Goal: Task Accomplishment & Management: Use online tool/utility

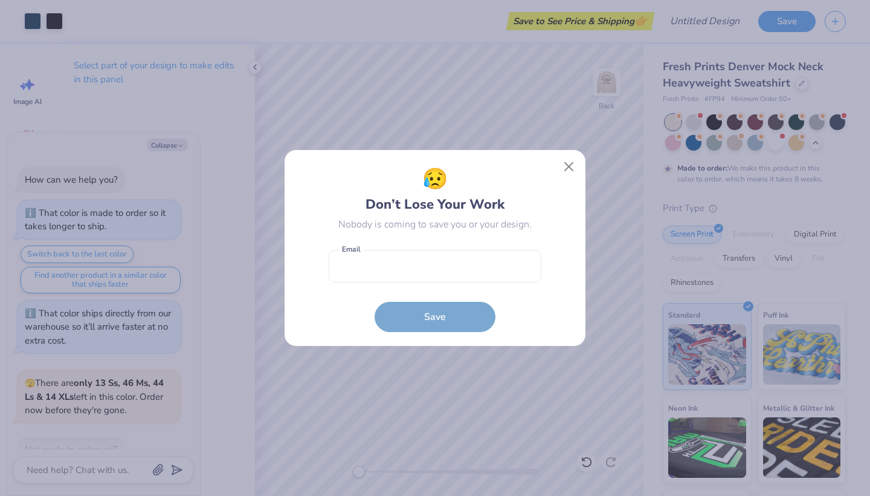
scroll to position [637, 0]
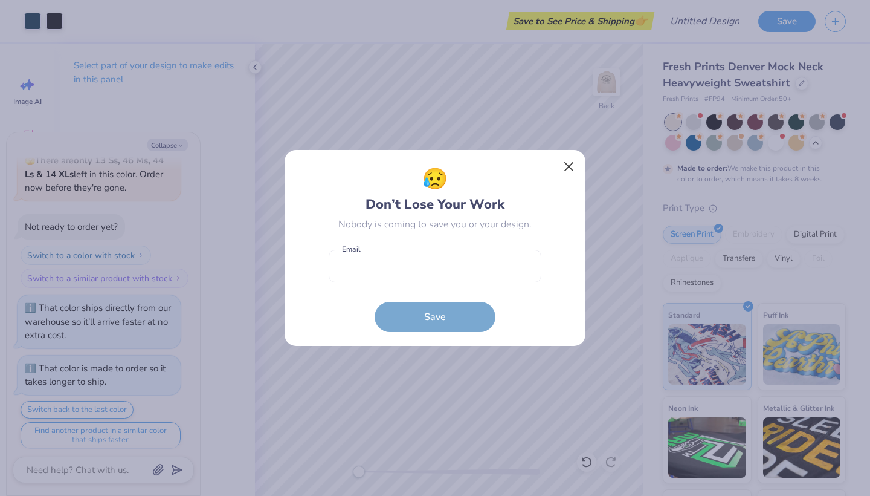
click at [570, 160] on button "Close" at bounding box center [569, 166] width 23 height 23
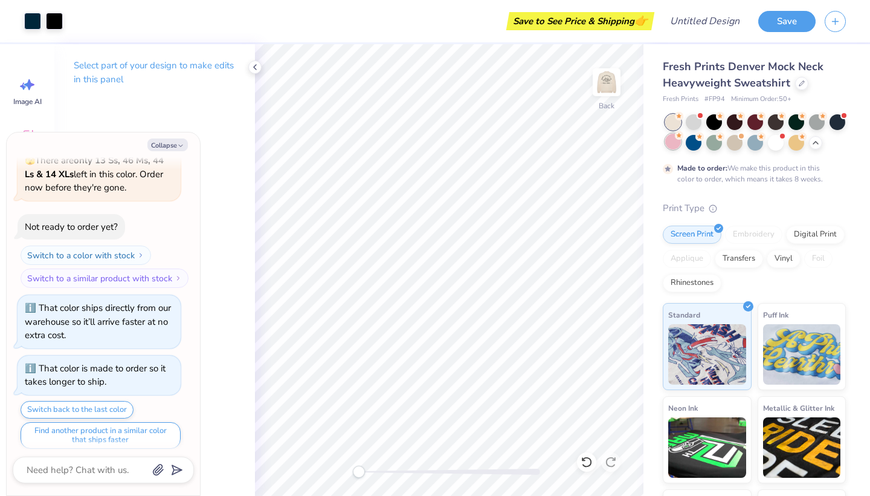
click at [674, 139] on div at bounding box center [673, 142] width 16 height 16
click at [694, 149] on div at bounding box center [694, 142] width 16 height 16
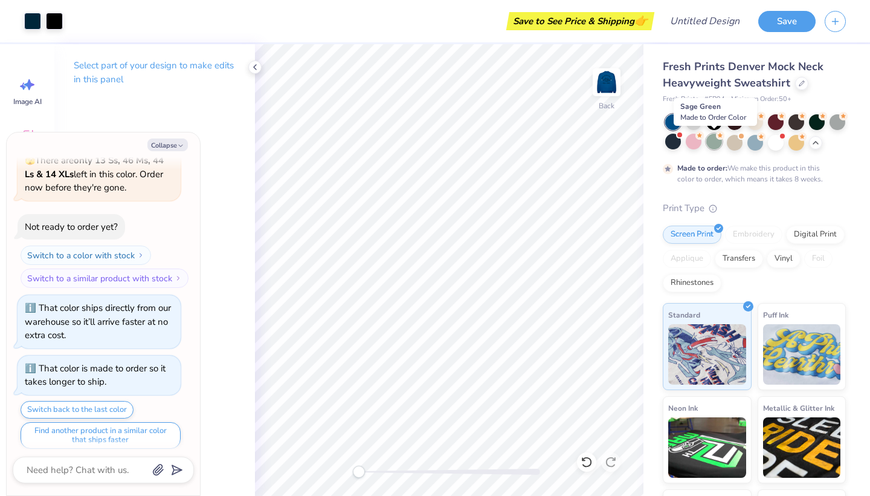
click at [712, 145] on div at bounding box center [714, 142] width 16 height 16
click at [742, 147] on div at bounding box center [735, 142] width 16 height 16
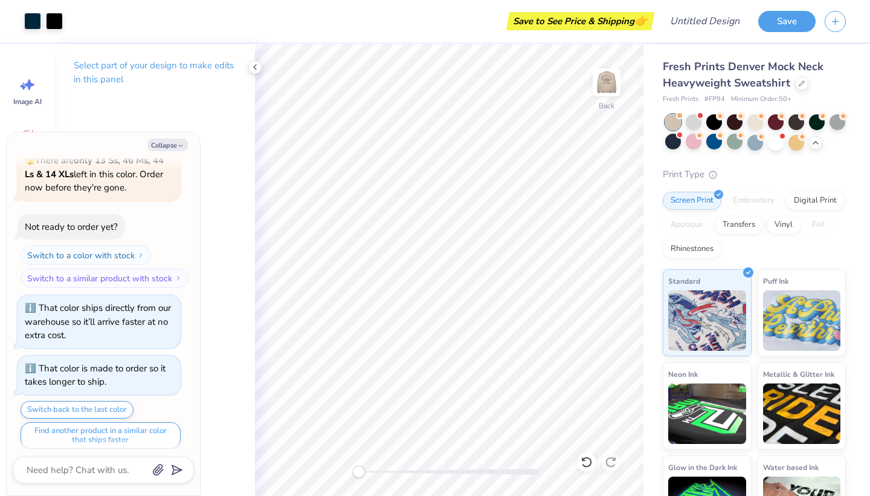
scroll to position [852, 0]
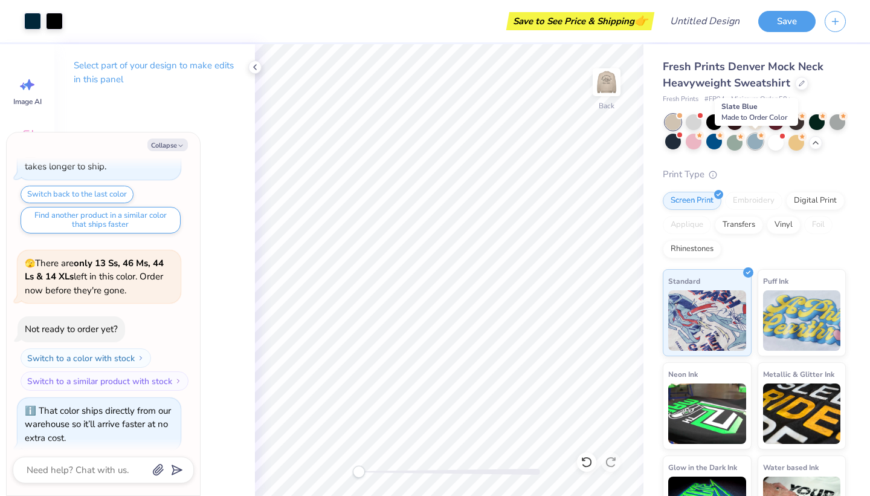
click at [758, 141] on div at bounding box center [756, 142] width 16 height 16
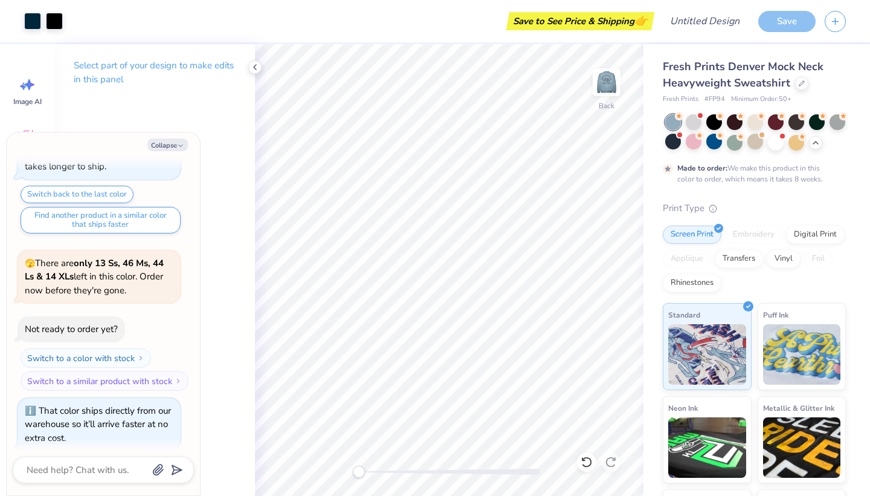
scroll to position [952, 0]
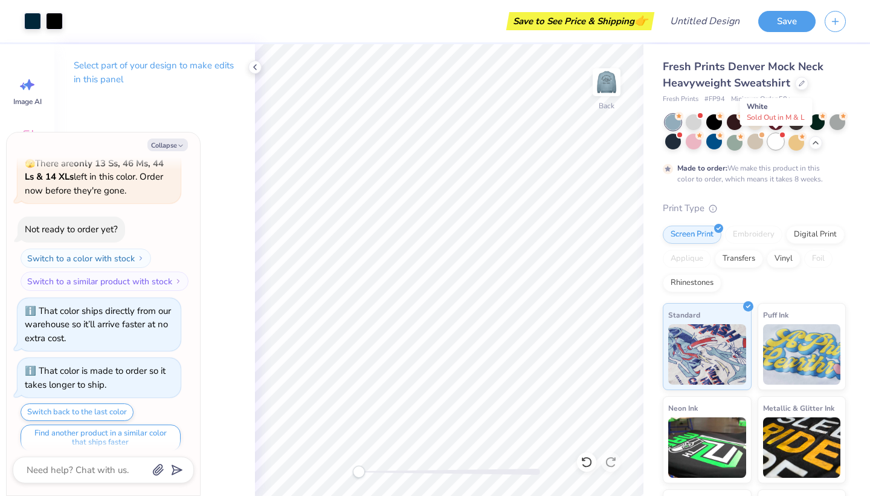
click at [777, 144] on div at bounding box center [776, 142] width 16 height 16
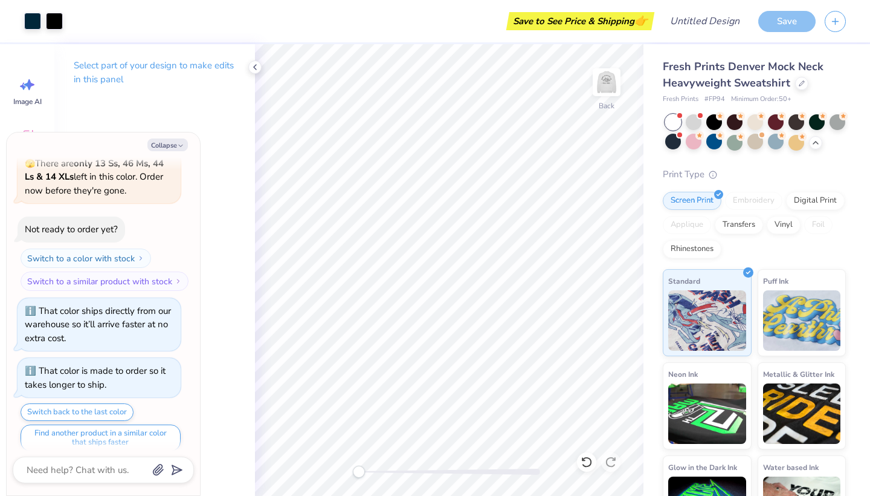
scroll to position [1180, 0]
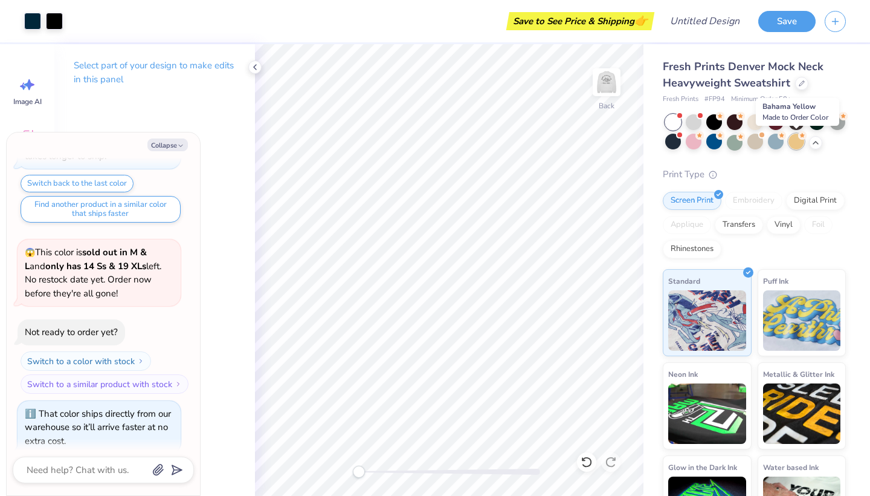
click at [804, 140] on div at bounding box center [797, 142] width 16 height 16
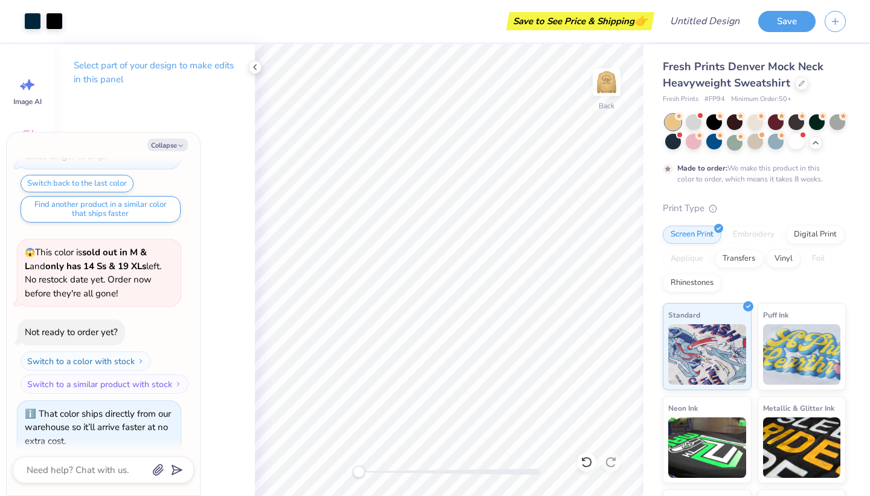
scroll to position [1280, 0]
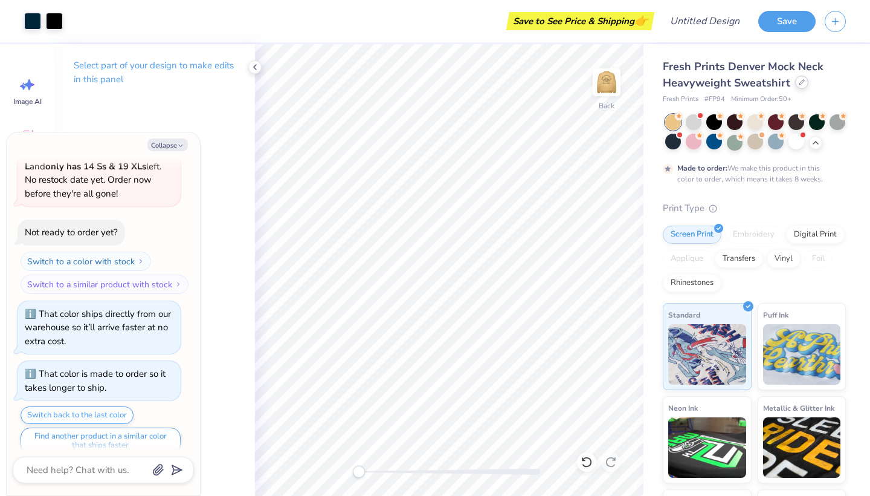
click at [801, 85] on icon at bounding box center [802, 82] width 6 height 6
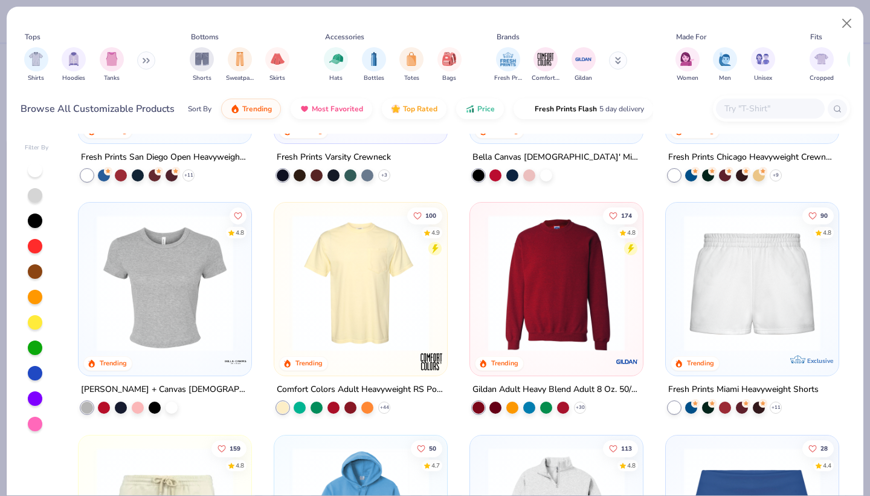
scroll to position [623, 0]
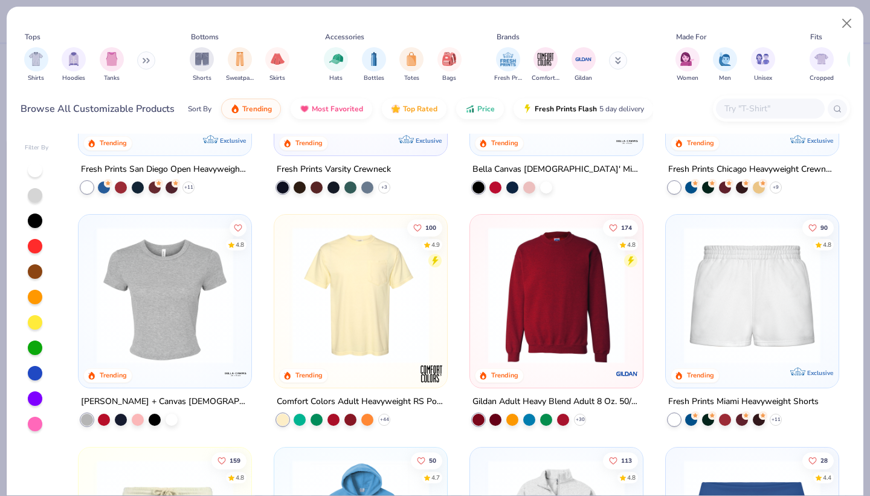
click at [142, 62] on button at bounding box center [146, 60] width 18 height 18
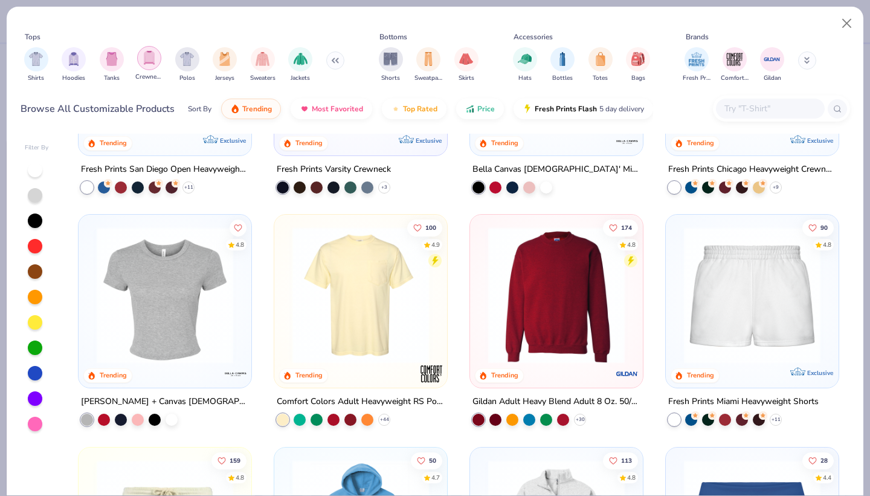
click at [155, 62] on img "filter for Crewnecks" at bounding box center [149, 58] width 13 height 14
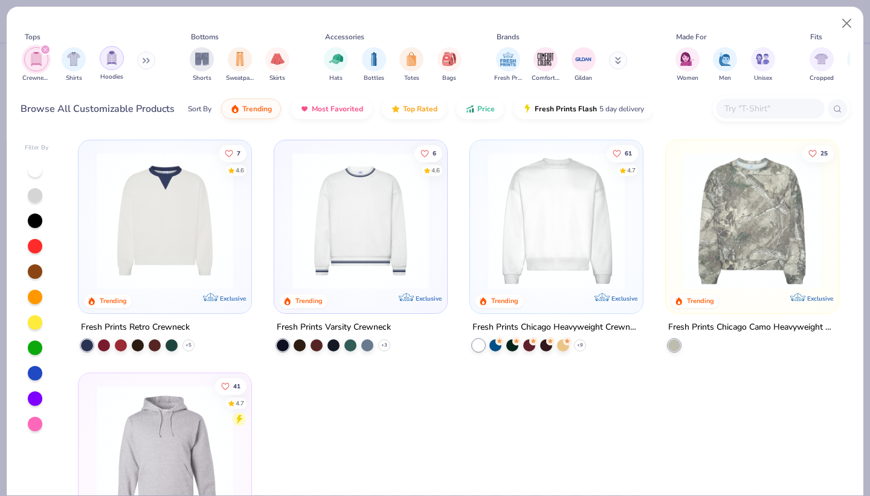
click at [111, 62] on img "filter for Hoodies" at bounding box center [111, 58] width 13 height 14
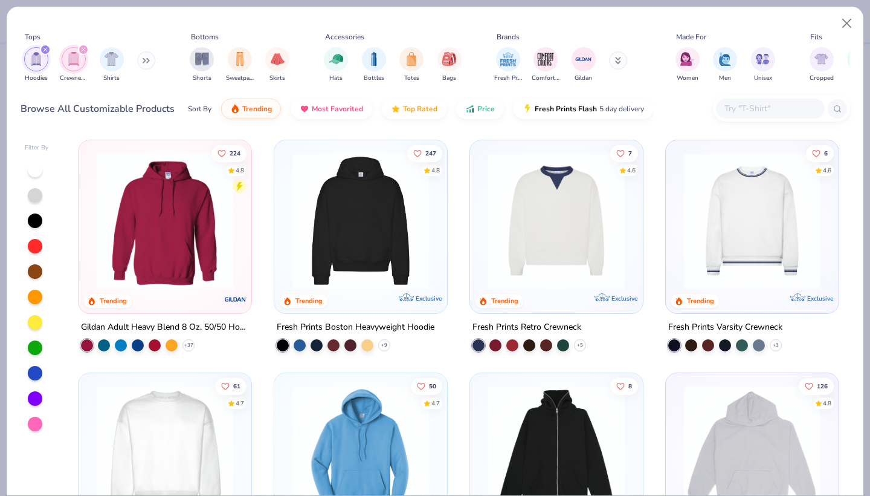
click at [138, 67] on div "Hoodies Crewnecks Shirts" at bounding box center [90, 64] width 139 height 45
click at [146, 66] on button at bounding box center [146, 60] width 18 height 18
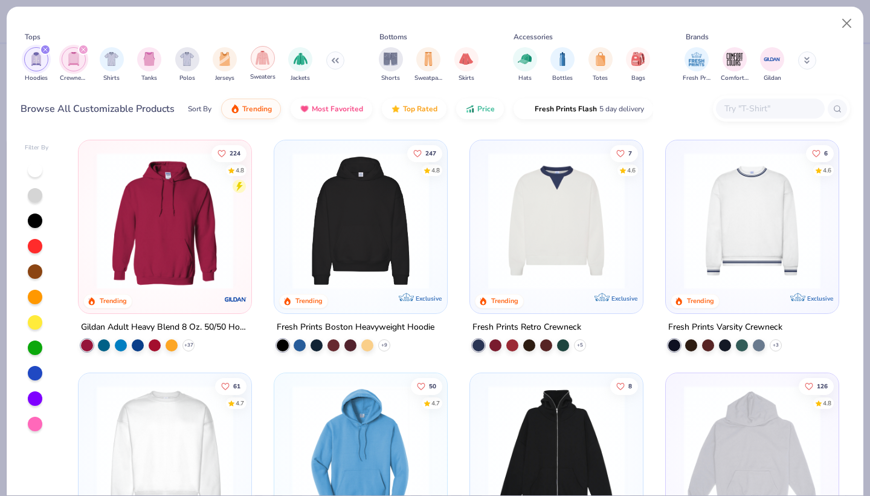
click at [259, 63] on img "filter for Sweaters" at bounding box center [263, 58] width 14 height 14
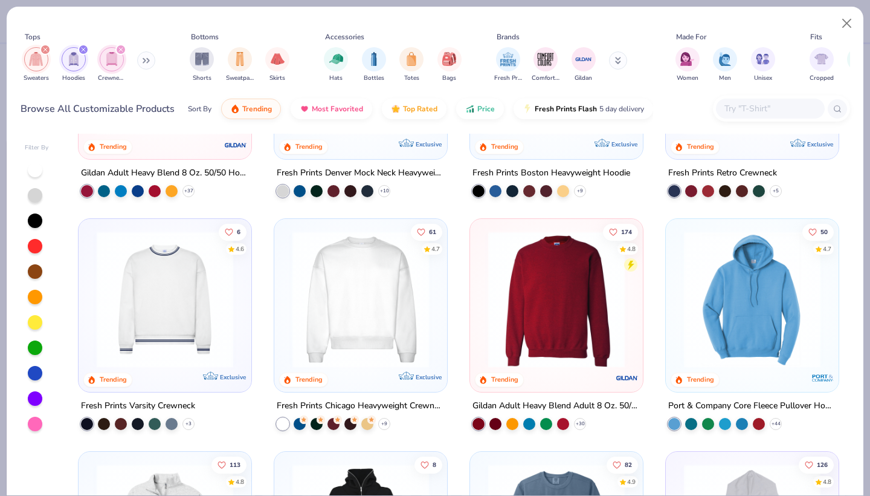
scroll to position [156, 0]
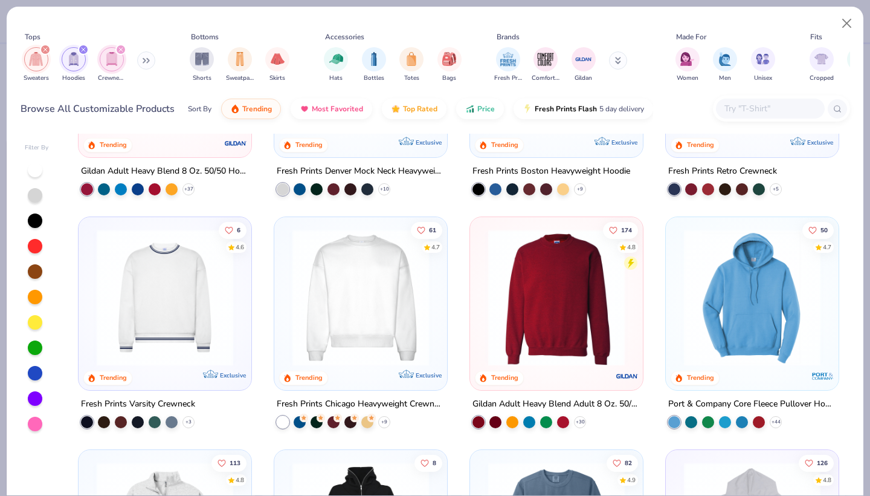
click at [548, 344] on img at bounding box center [556, 297] width 149 height 137
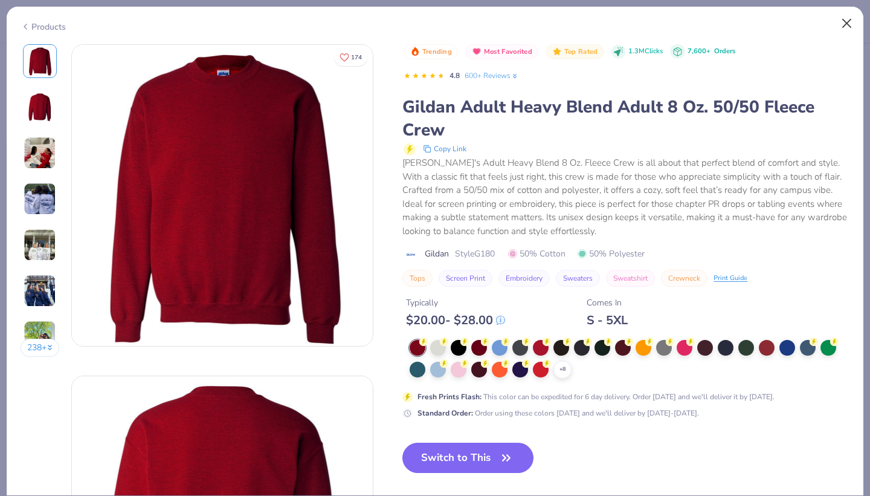
click at [848, 27] on button "Close" at bounding box center [847, 23] width 23 height 23
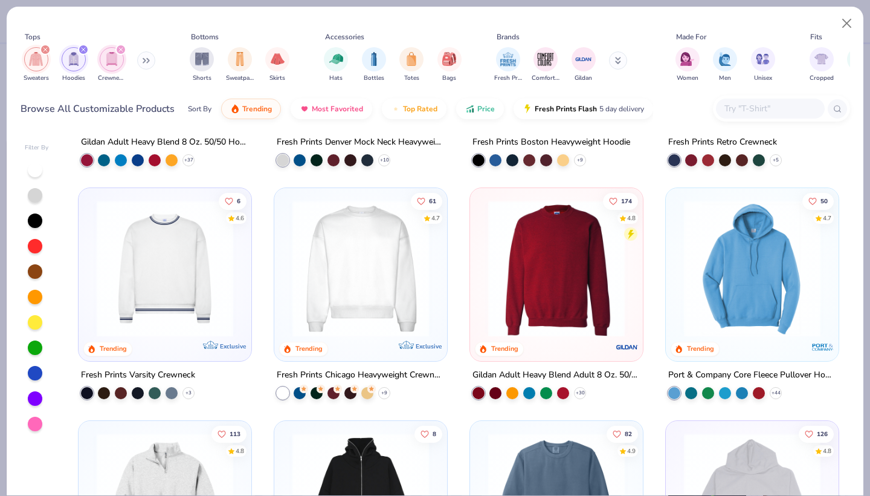
scroll to position [187, 0]
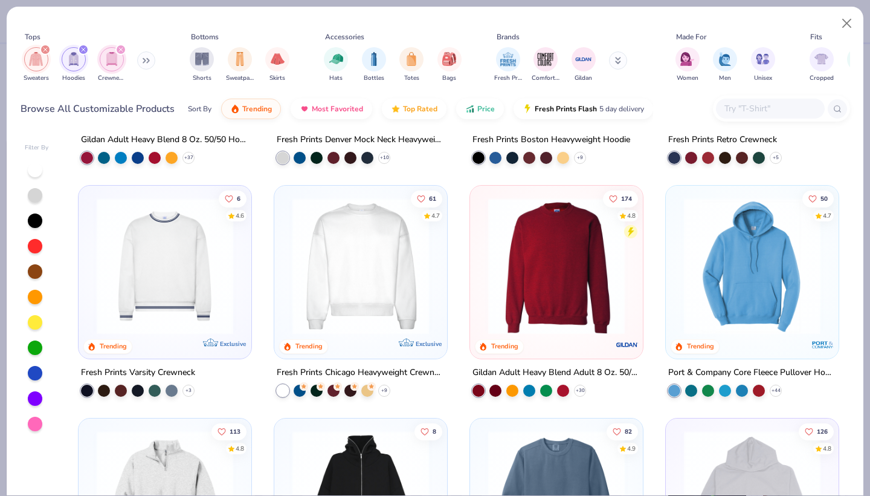
click at [375, 294] on div "224 4.8 Trending Gildan Adult Heavy Blend 8 Oz. 50/50 Hooded Sweatshirt + 37 89…" at bounding box center [458, 314] width 783 height 361
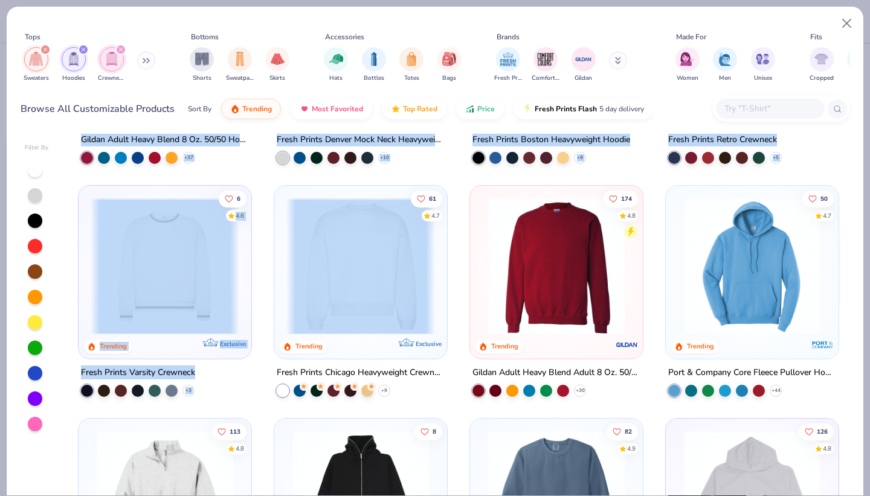
click at [360, 289] on img at bounding box center [360, 266] width 149 height 137
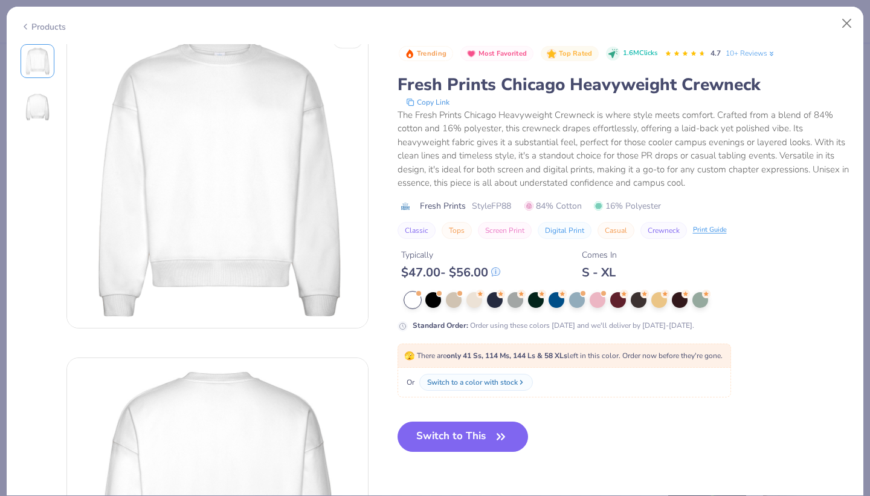
scroll to position [22, 0]
click at [848, 21] on button "Close" at bounding box center [847, 23] width 23 height 23
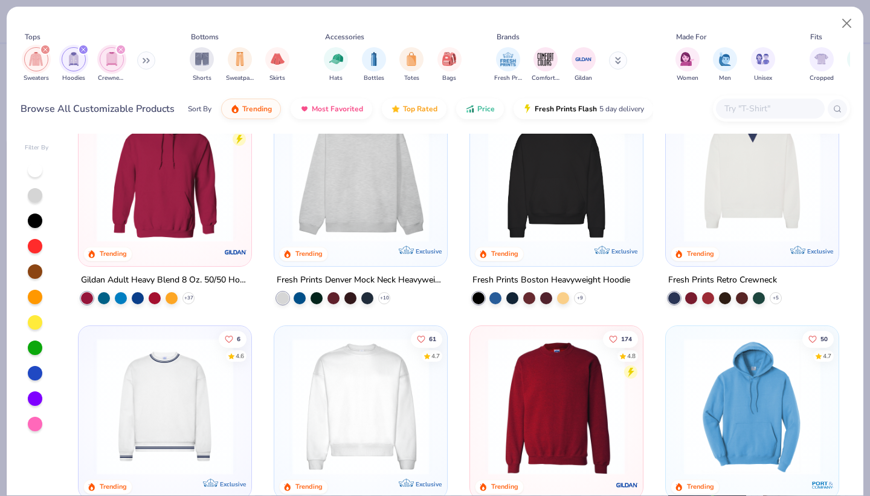
scroll to position [40, 0]
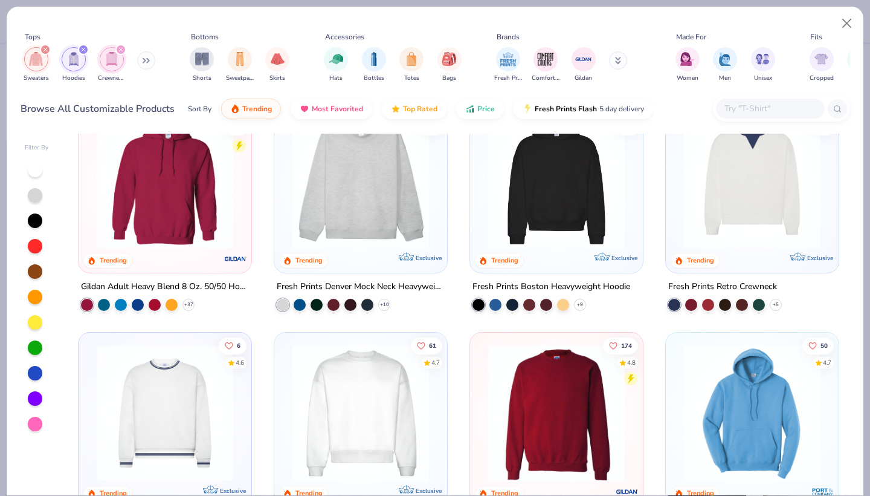
click at [373, 221] on img at bounding box center [360, 180] width 149 height 137
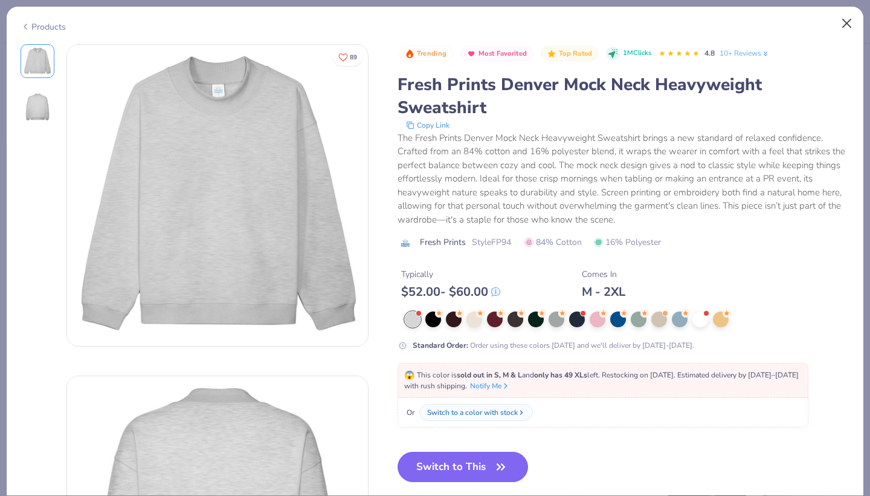
click at [850, 26] on button "Close" at bounding box center [847, 23] width 23 height 23
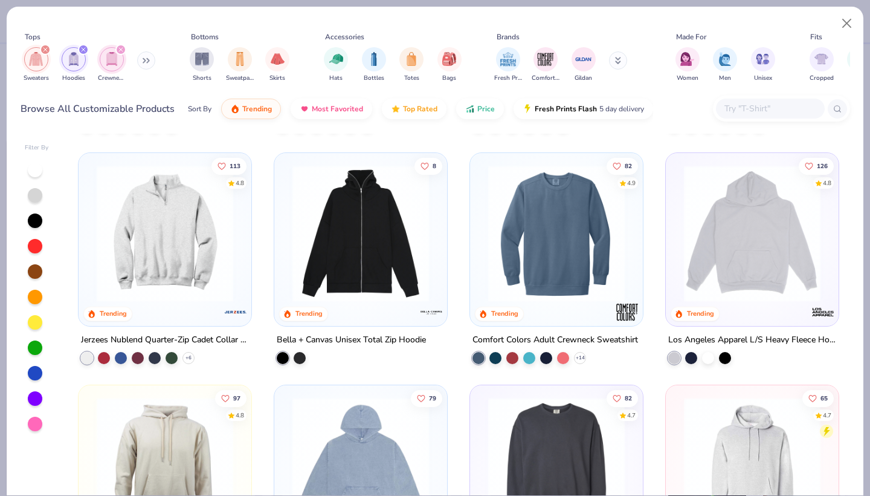
scroll to position [470, 0]
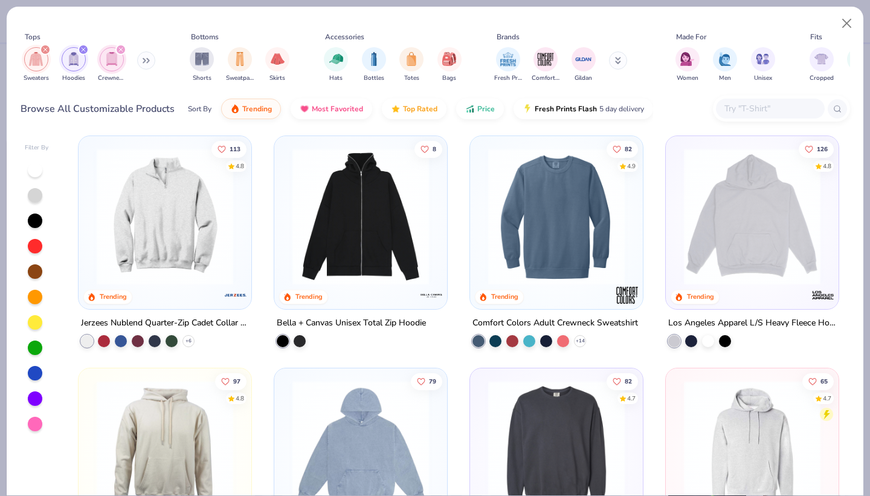
click at [745, 236] on img at bounding box center [752, 215] width 149 height 137
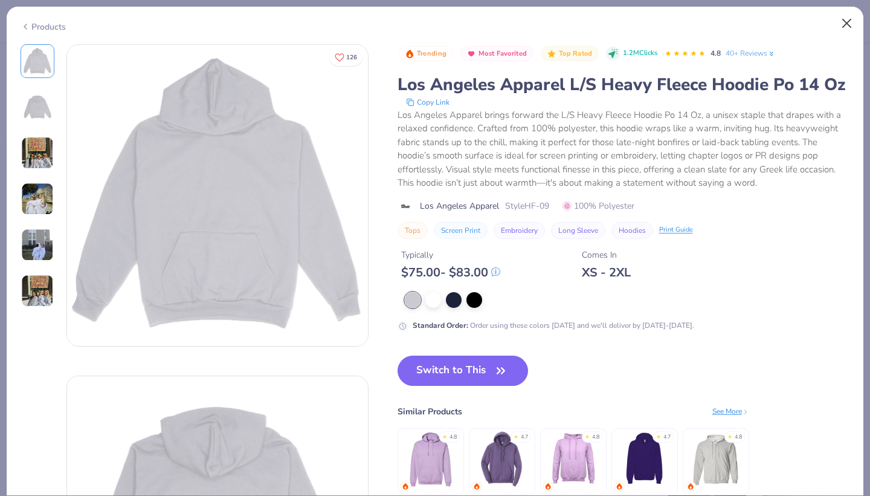
click at [845, 27] on button "Close" at bounding box center [847, 23] width 23 height 23
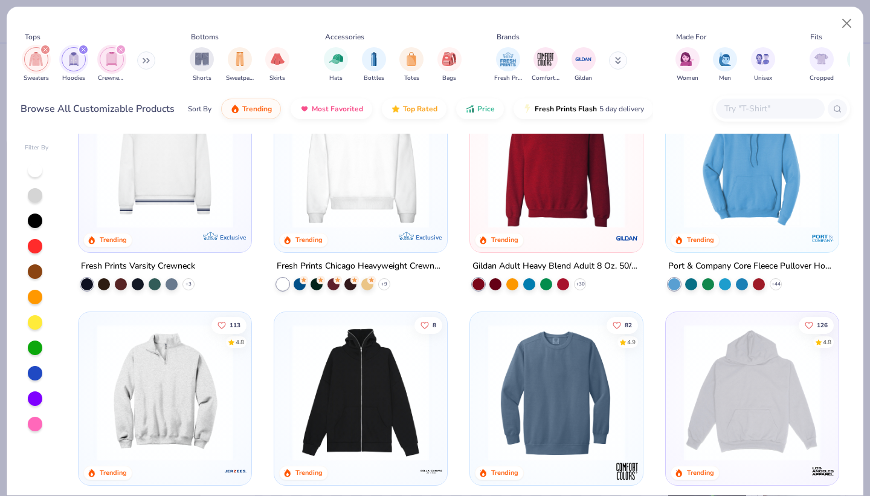
scroll to position [332, 0]
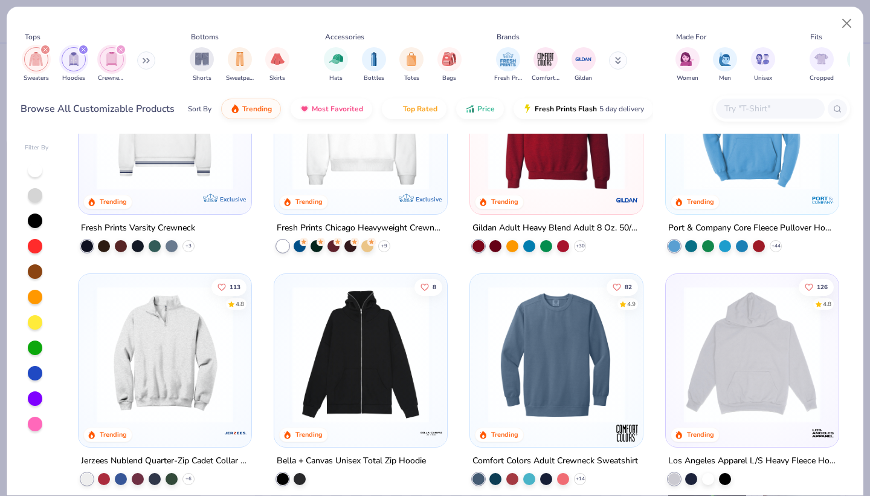
click at [563, 322] on img at bounding box center [556, 353] width 149 height 137
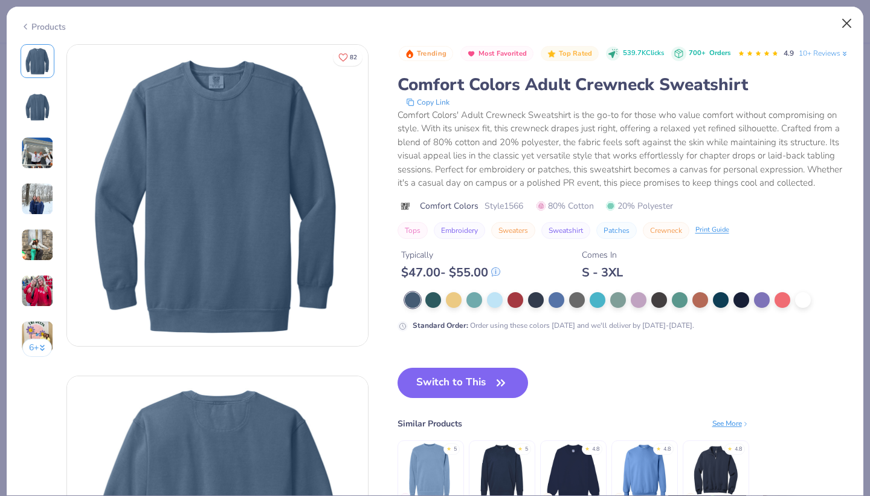
click at [845, 25] on button "Close" at bounding box center [847, 23] width 23 height 23
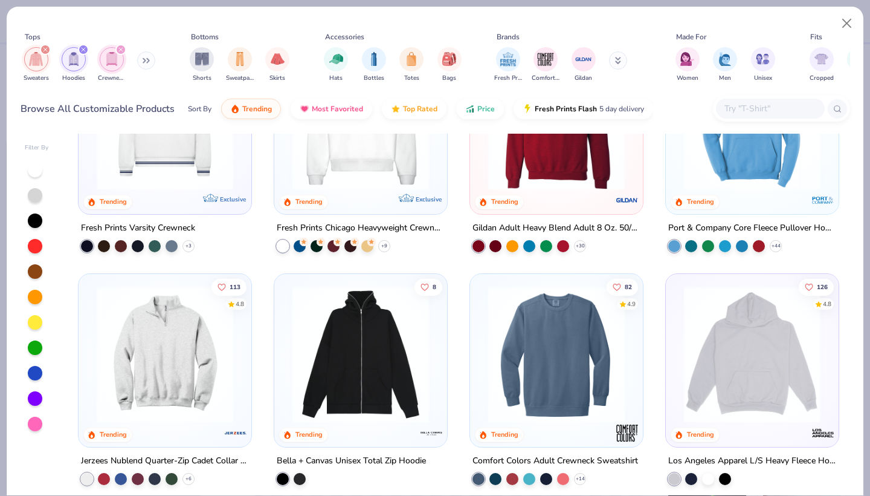
click at [534, 190] on div at bounding box center [556, 124] width 161 height 155
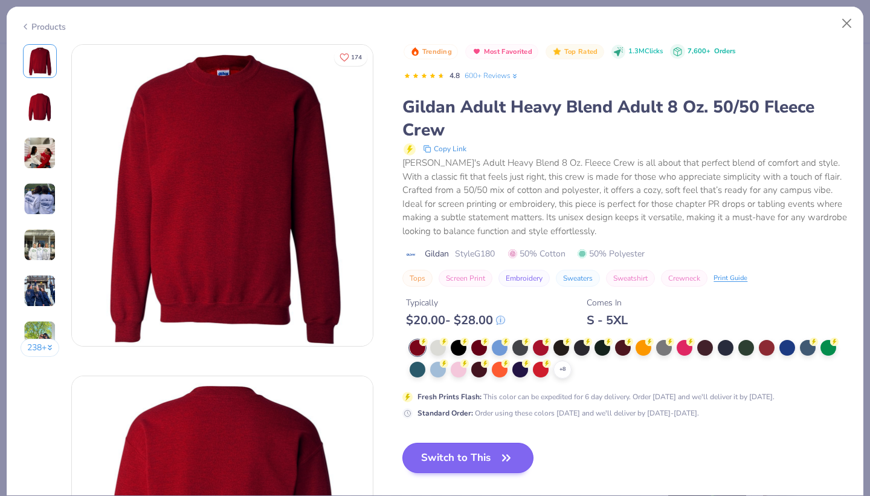
click at [489, 467] on button "Switch to This" at bounding box center [467, 457] width 131 height 30
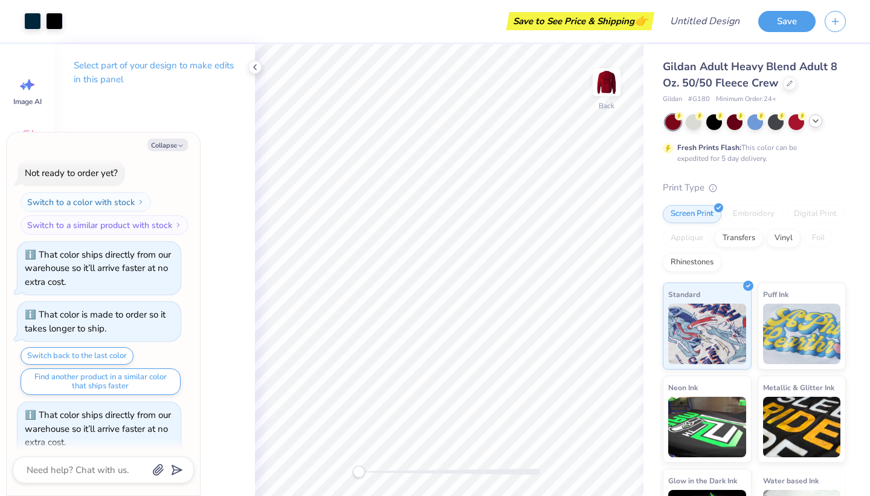
click at [818, 121] on icon at bounding box center [816, 121] width 10 height 10
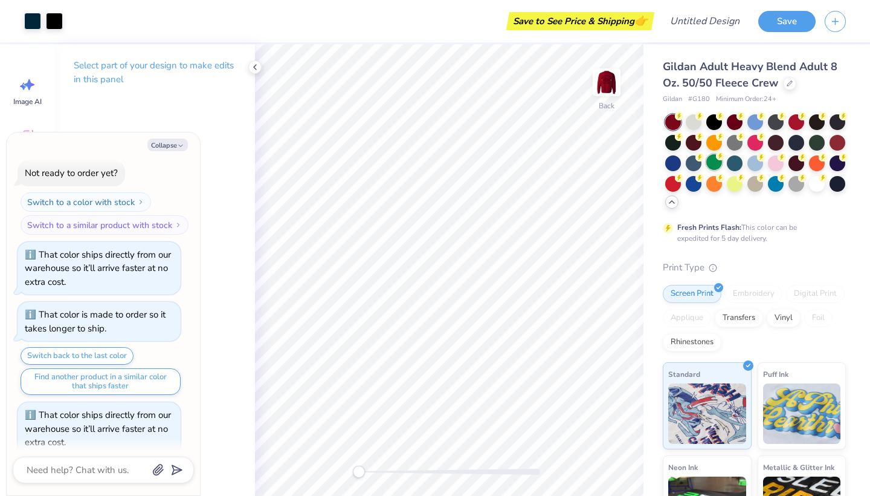
click at [712, 166] on div at bounding box center [714, 162] width 16 height 16
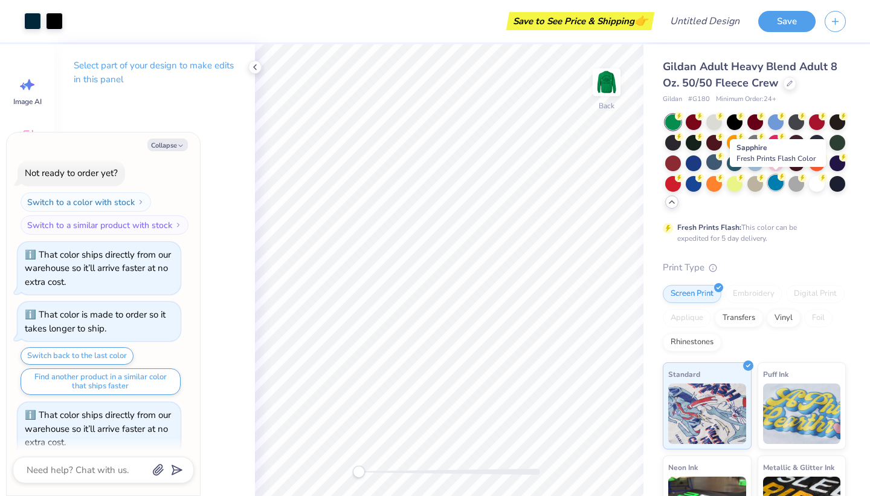
click at [780, 182] on div at bounding box center [776, 183] width 16 height 16
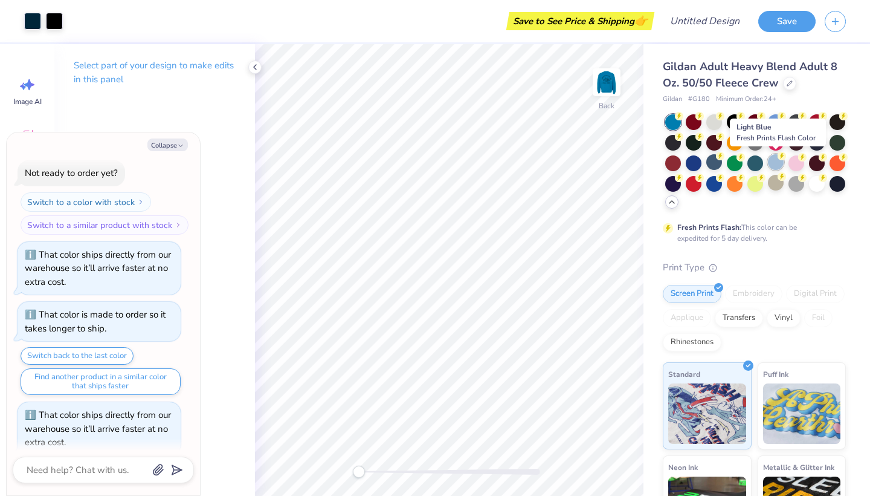
click at [780, 161] on div at bounding box center [776, 162] width 16 height 16
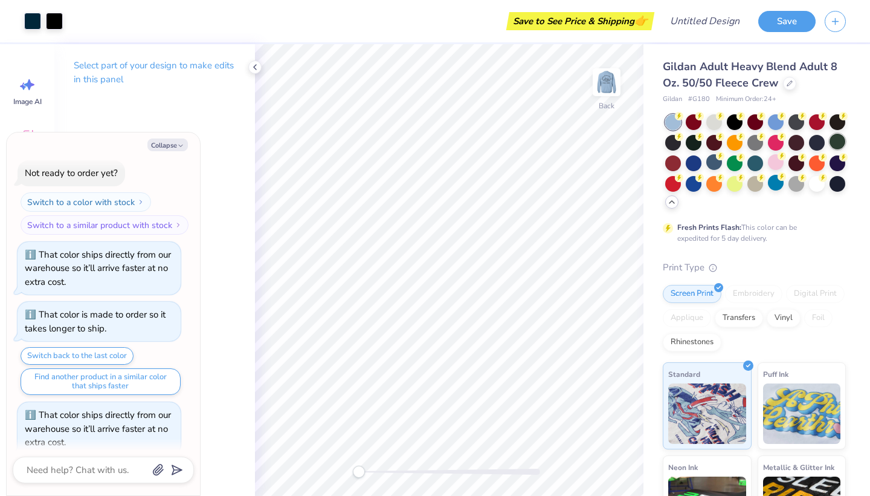
click at [835, 138] on div at bounding box center [838, 142] width 16 height 16
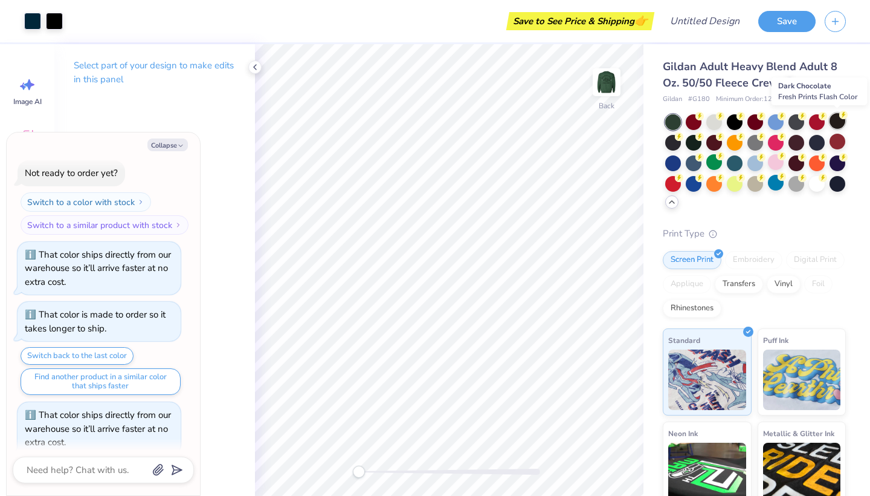
click at [841, 126] on div at bounding box center [838, 121] width 16 height 16
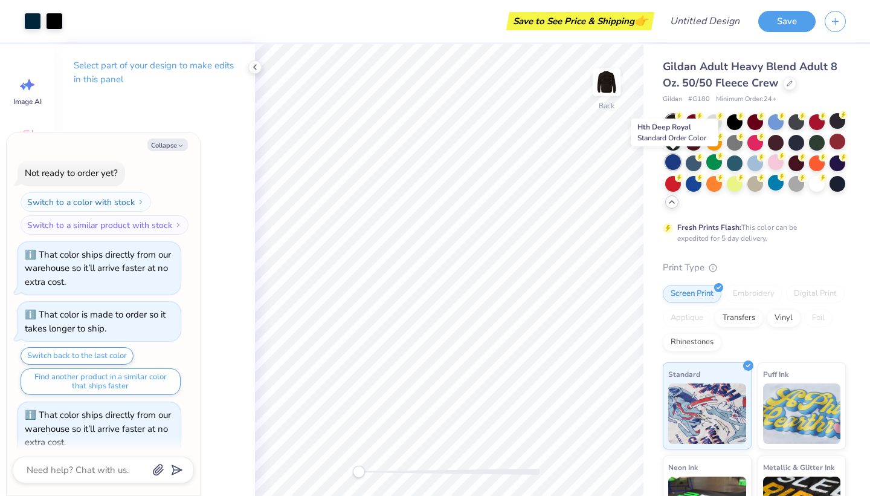
click at [673, 163] on div at bounding box center [673, 162] width 16 height 16
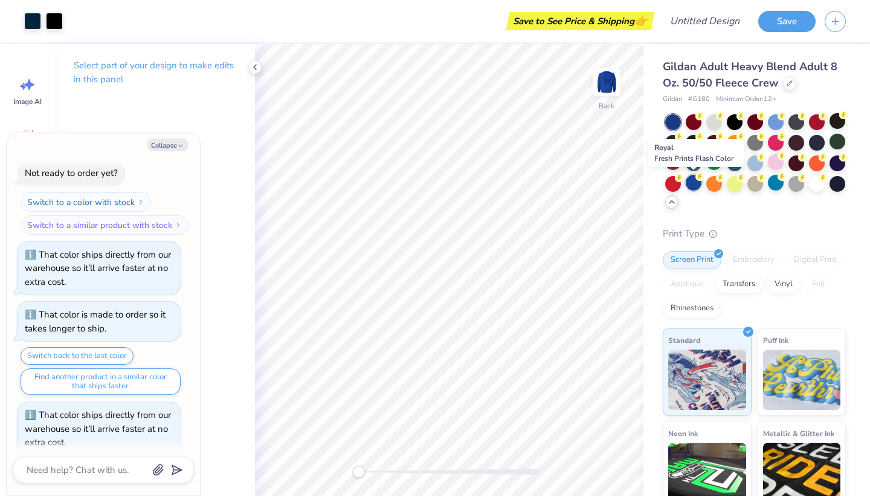
click at [692, 184] on div at bounding box center [694, 183] width 16 height 16
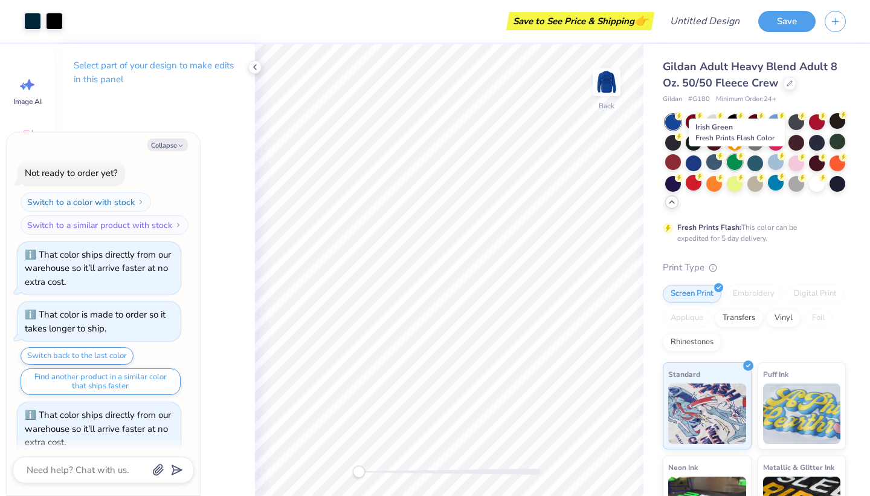
click at [738, 163] on div at bounding box center [735, 162] width 16 height 16
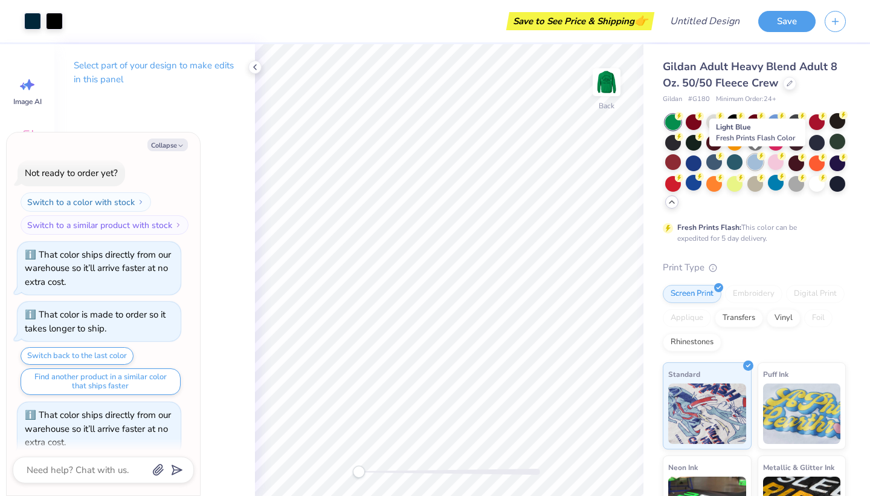
click at [757, 166] on div at bounding box center [756, 162] width 16 height 16
click at [773, 166] on div at bounding box center [776, 162] width 16 height 16
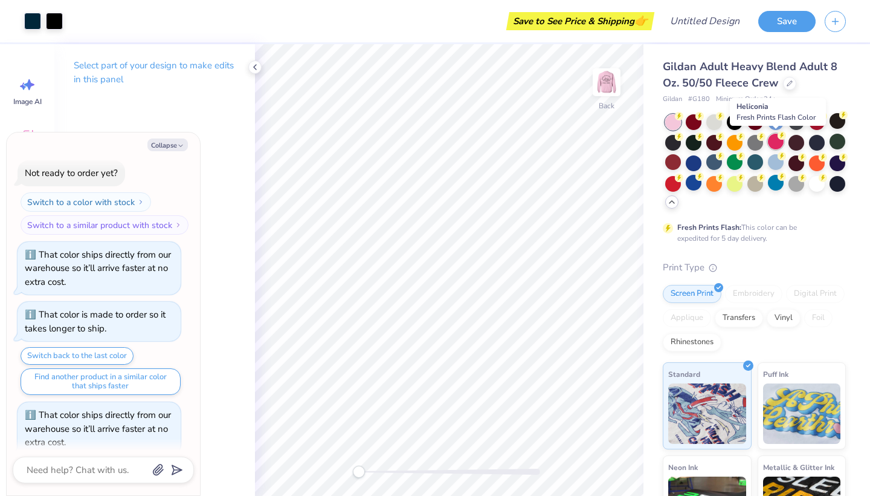
click at [774, 144] on div at bounding box center [776, 142] width 16 height 16
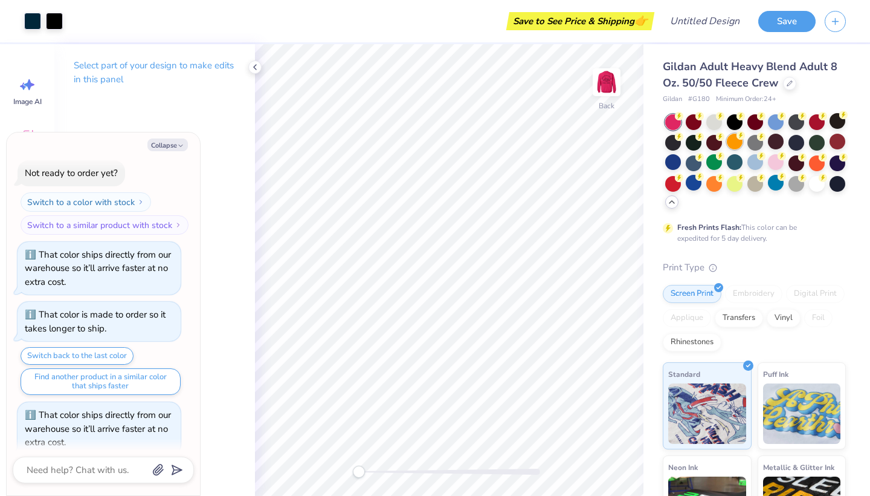
click at [740, 144] on div at bounding box center [735, 142] width 16 height 16
click at [734, 184] on div at bounding box center [735, 183] width 16 height 16
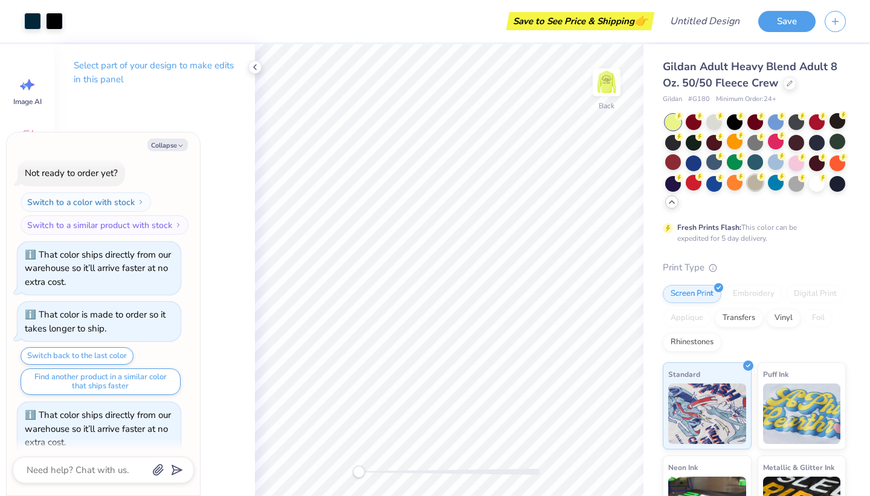
click at [748, 186] on div at bounding box center [756, 183] width 16 height 16
click at [784, 189] on div at bounding box center [755, 161] width 181 height 95
click at [801, 144] on div at bounding box center [797, 142] width 16 height 16
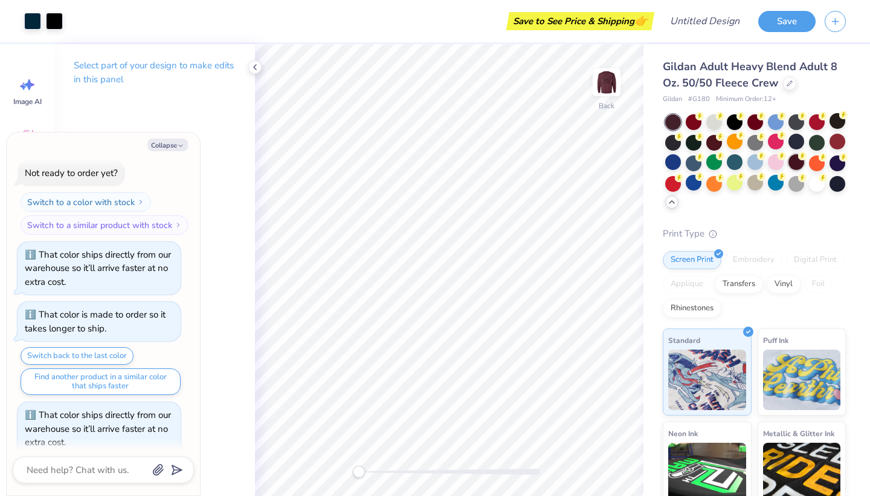
click at [800, 159] on icon at bounding box center [802, 156] width 8 height 8
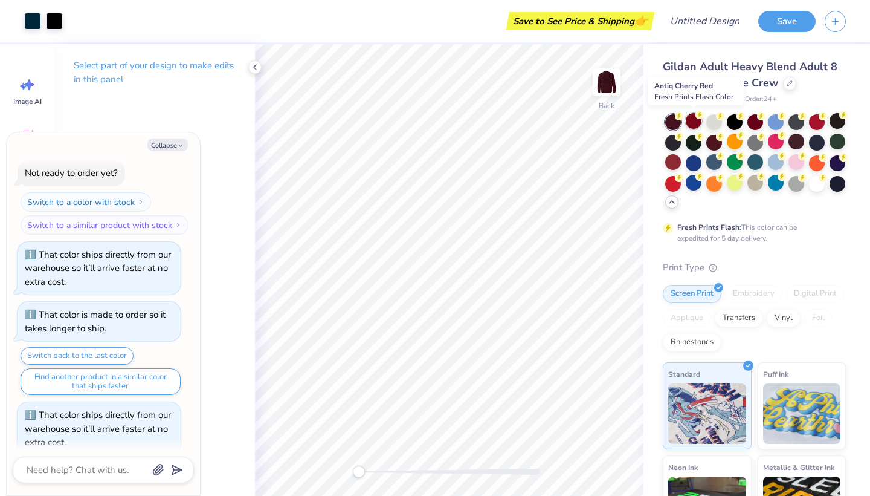
click at [693, 124] on div at bounding box center [694, 121] width 16 height 16
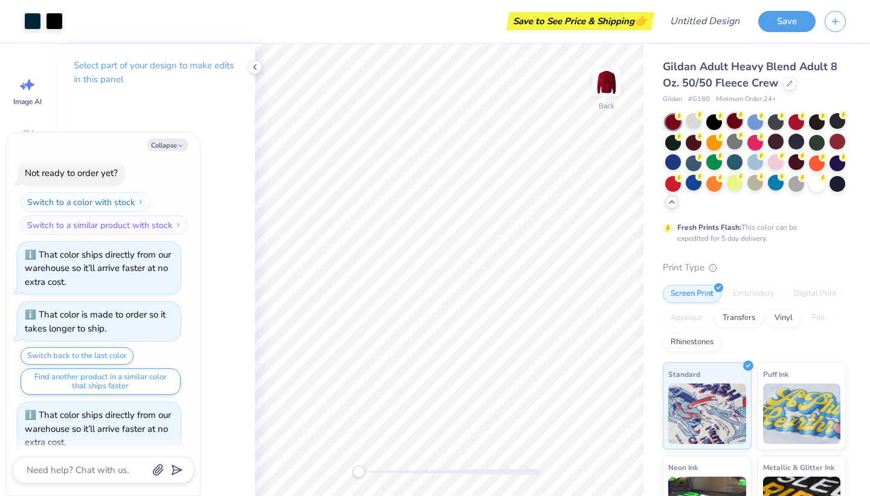
click at [739, 124] on div at bounding box center [735, 121] width 16 height 16
click at [786, 126] on div at bounding box center [755, 161] width 181 height 95
click at [791, 124] on div at bounding box center [797, 121] width 16 height 16
click at [774, 143] on div at bounding box center [776, 142] width 16 height 16
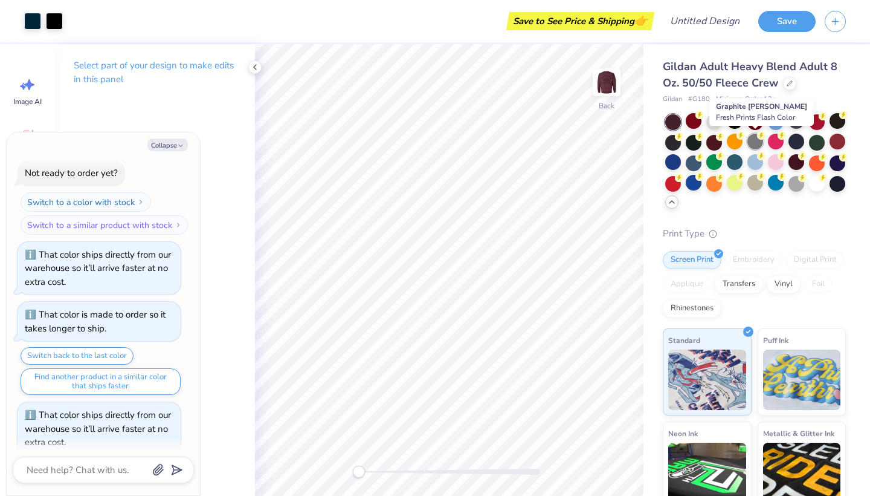
click at [757, 143] on div at bounding box center [756, 142] width 16 height 16
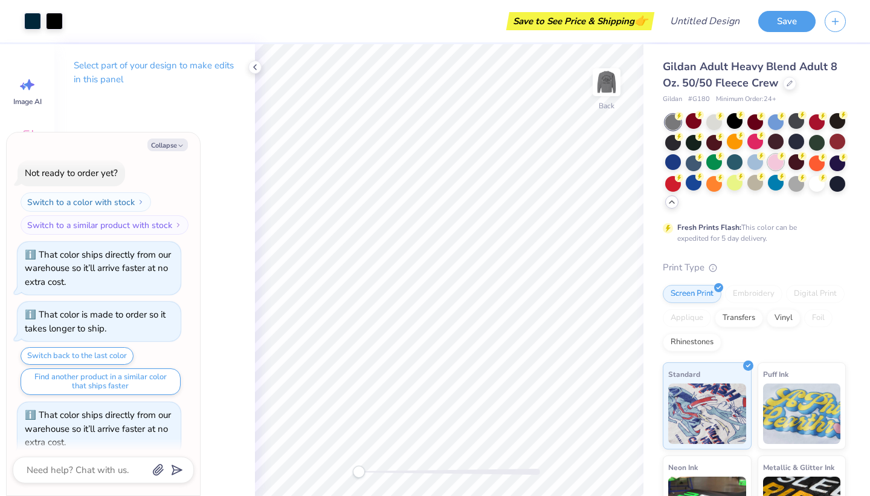
click at [779, 167] on div at bounding box center [776, 162] width 16 height 16
click at [755, 163] on div at bounding box center [756, 162] width 16 height 16
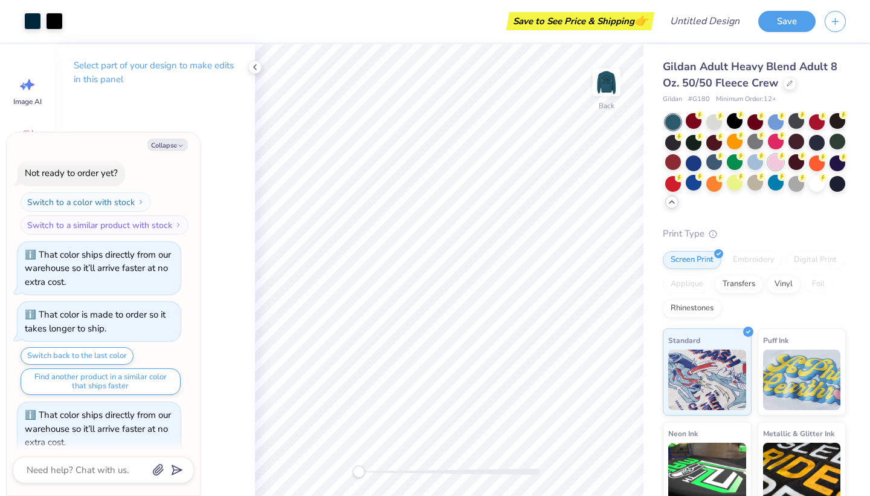
click at [783, 162] on div at bounding box center [776, 162] width 16 height 16
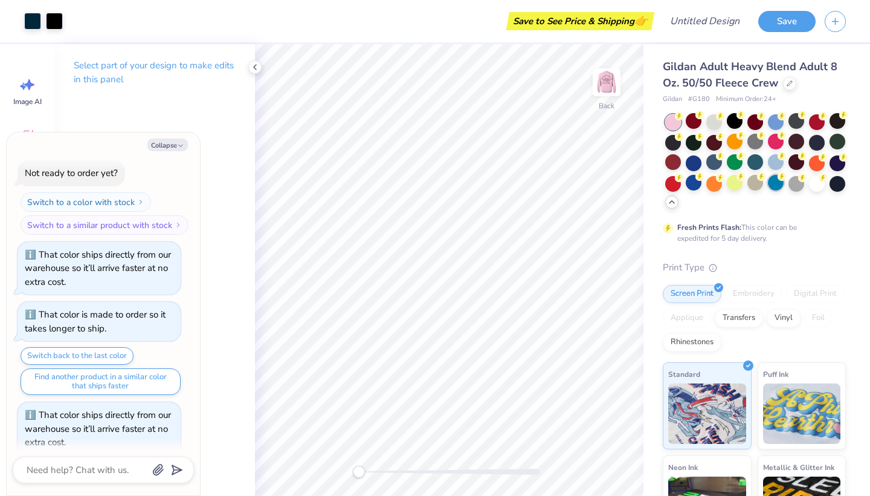
click at [778, 189] on div at bounding box center [776, 183] width 16 height 16
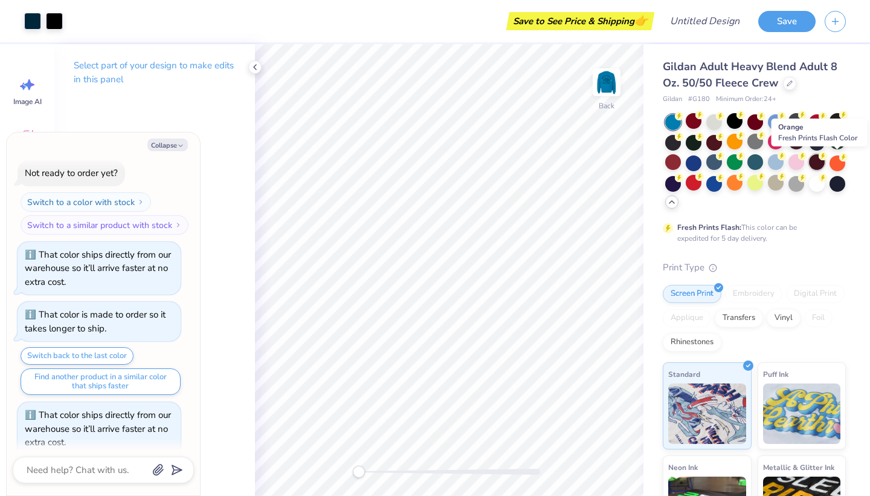
click at [820, 163] on div at bounding box center [817, 162] width 16 height 16
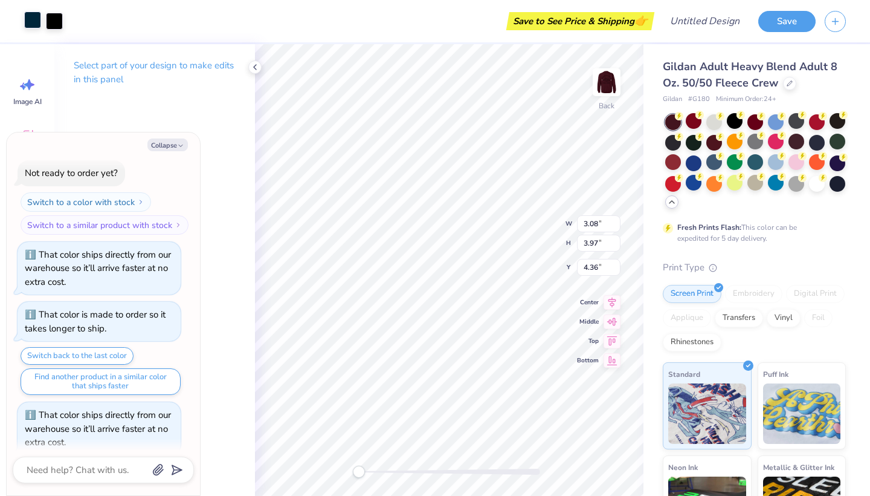
click at [32, 21] on div at bounding box center [32, 19] width 17 height 17
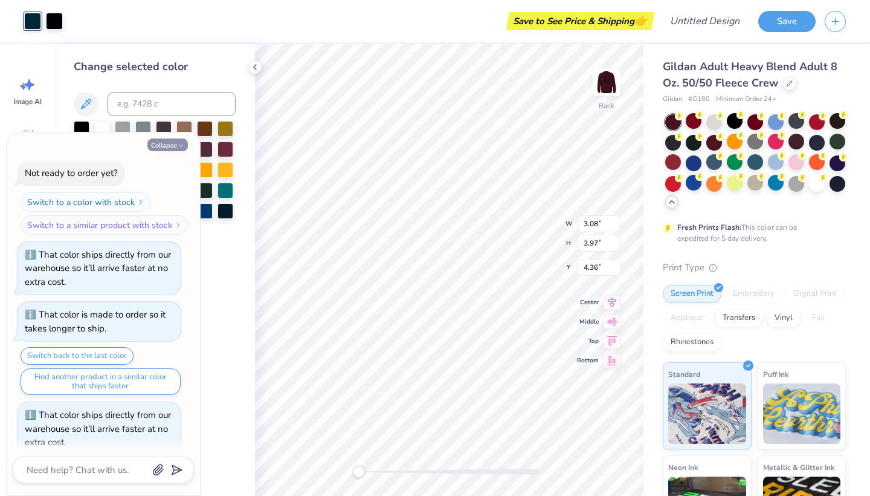
click at [179, 145] on icon "button" at bounding box center [180, 145] width 7 height 7
type textarea "x"
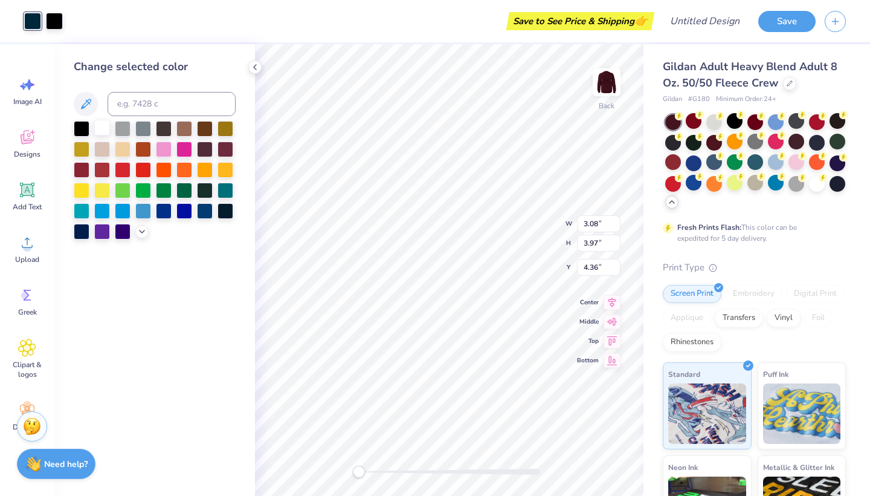
click at [100, 129] on div at bounding box center [102, 128] width 16 height 16
click at [54, 18] on div at bounding box center [54, 19] width 17 height 17
click at [103, 138] on div at bounding box center [155, 180] width 162 height 118
click at [102, 132] on div at bounding box center [102, 128] width 16 height 16
click at [75, 18] on div at bounding box center [76, 19] width 17 height 17
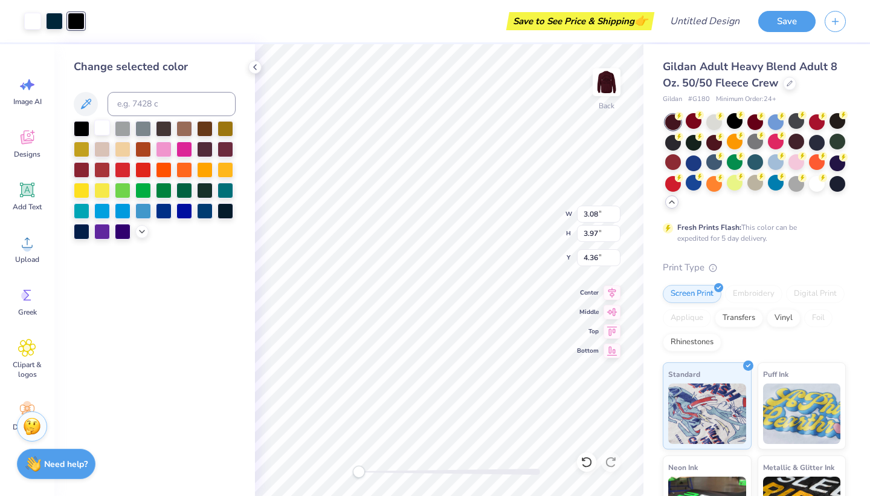
click at [98, 129] on div at bounding box center [102, 128] width 16 height 16
click at [694, 163] on div at bounding box center [694, 162] width 16 height 16
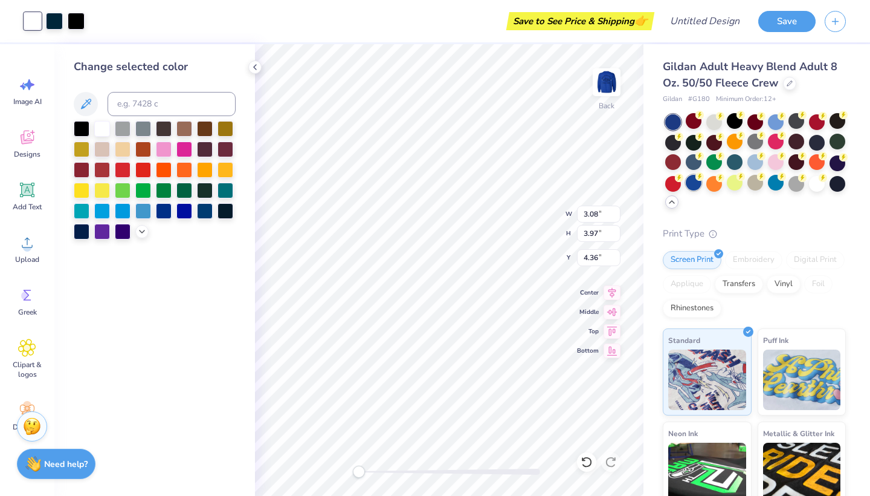
click at [699, 182] on div at bounding box center [694, 183] width 16 height 16
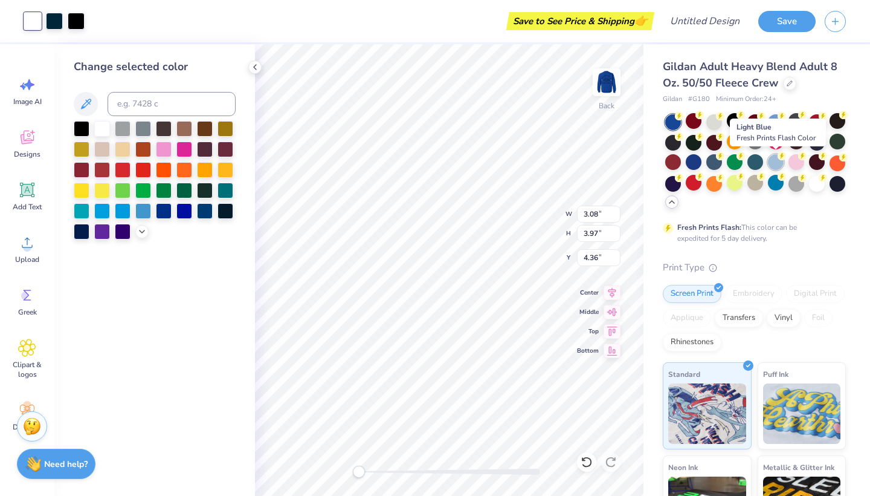
click at [777, 166] on div at bounding box center [776, 162] width 16 height 16
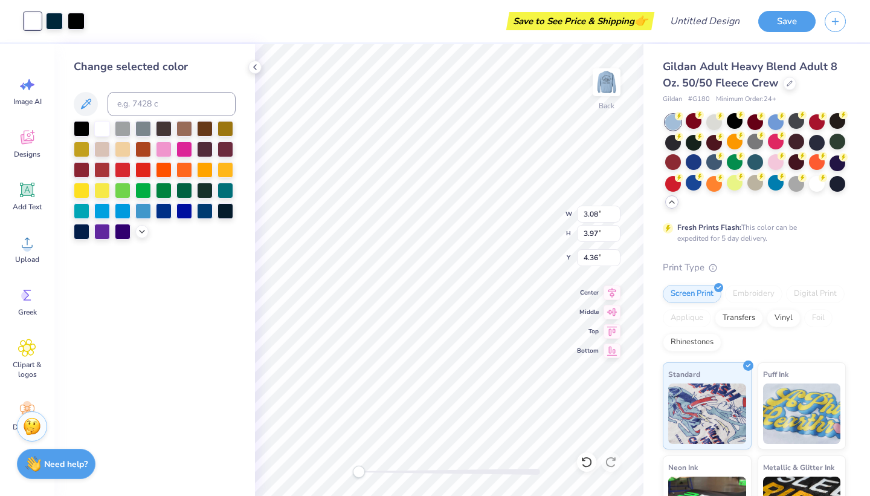
type input "3.71"
type input "4.79"
type input "3.51"
type input "2.45"
type input "3.16"
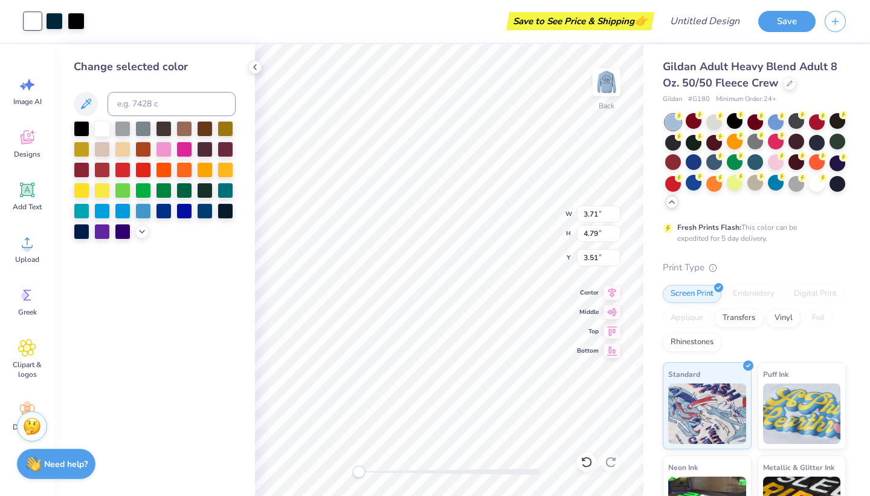
type input "3.00"
type input "2.79"
type input "3.60"
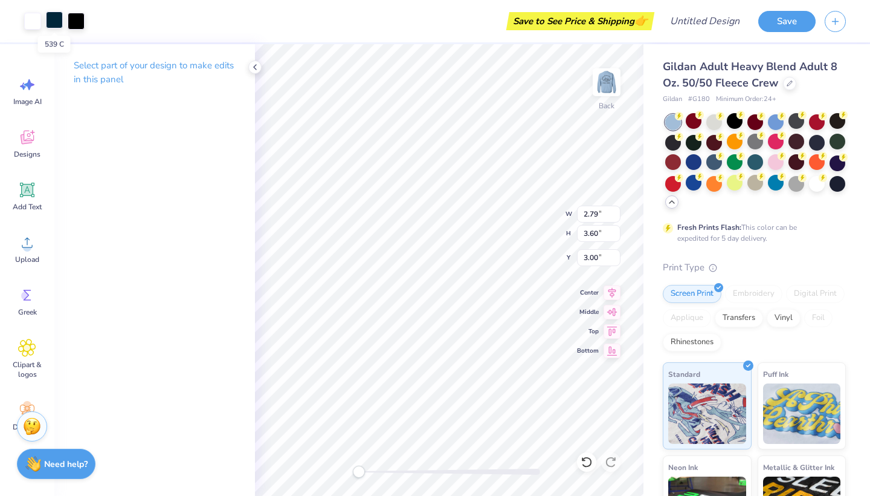
click at [48, 14] on div at bounding box center [54, 19] width 17 height 17
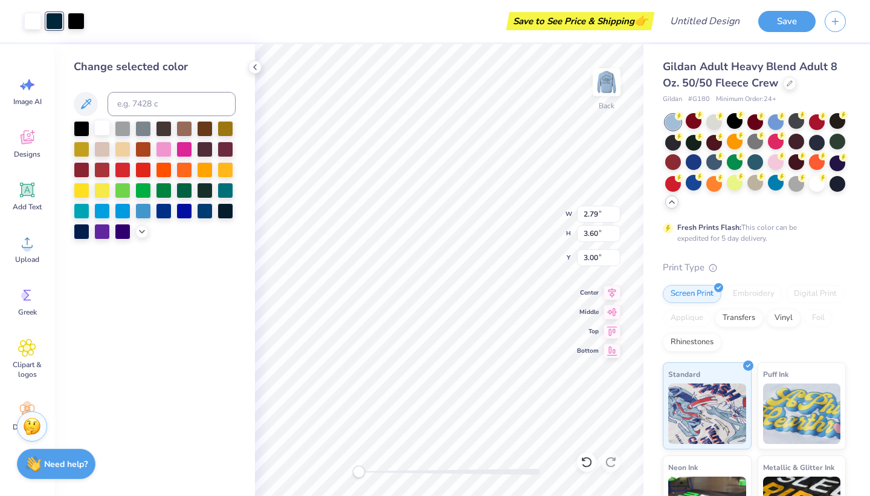
click at [107, 124] on div at bounding box center [102, 128] width 16 height 16
click at [59, 23] on div at bounding box center [54, 19] width 17 height 17
click at [103, 130] on div at bounding box center [102, 128] width 16 height 16
click at [77, 19] on div at bounding box center [76, 19] width 17 height 17
click at [100, 128] on div at bounding box center [102, 128] width 16 height 16
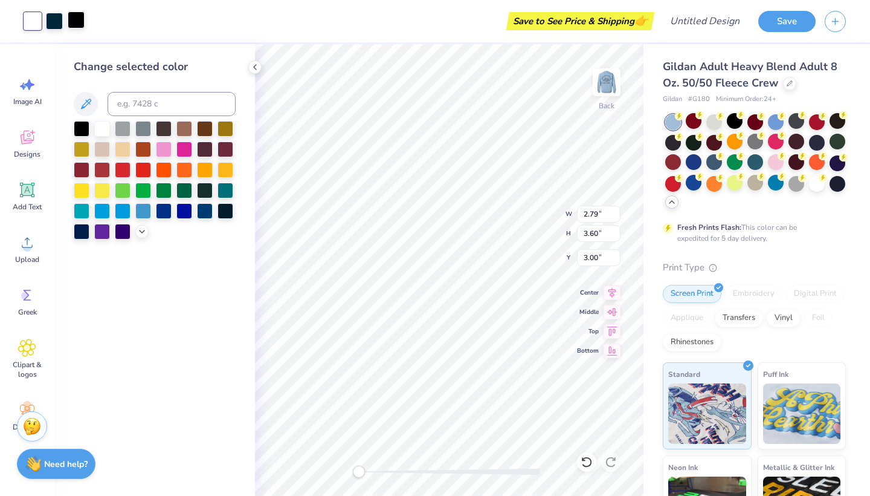
click at [77, 23] on div at bounding box center [76, 19] width 17 height 17
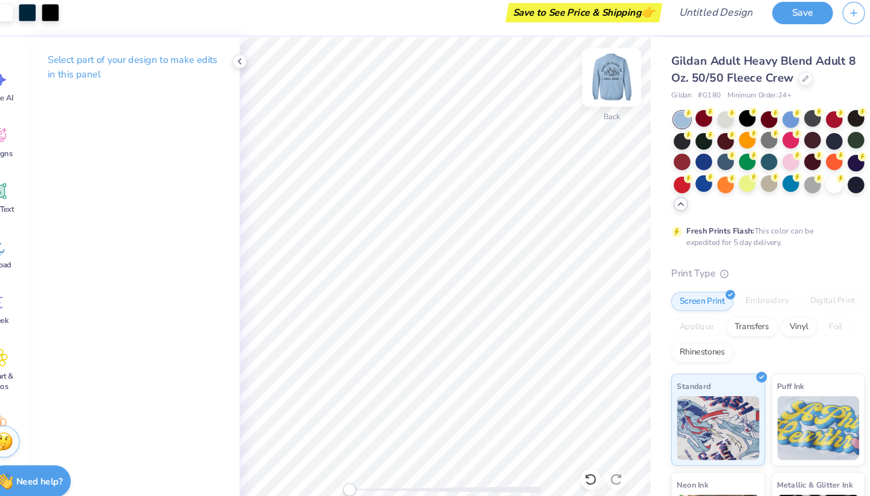
click at [583, 68] on img at bounding box center [607, 82] width 48 height 48
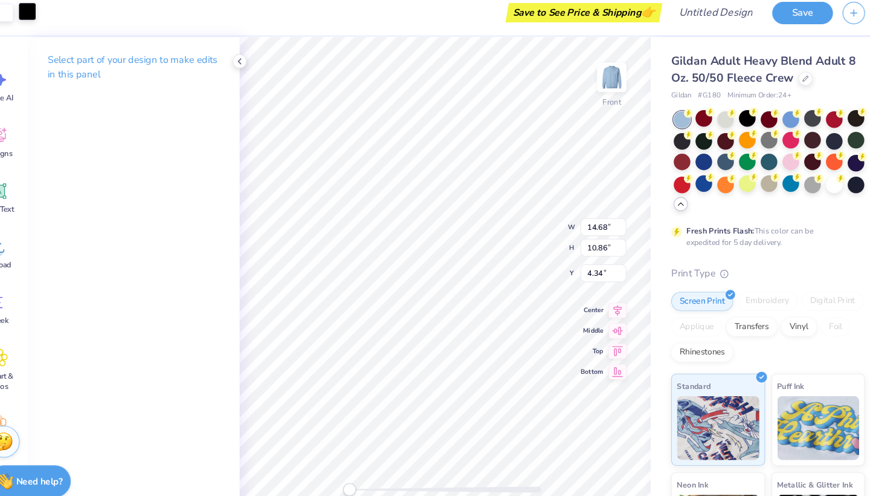
click at [46, 15] on div at bounding box center [54, 19] width 17 height 17
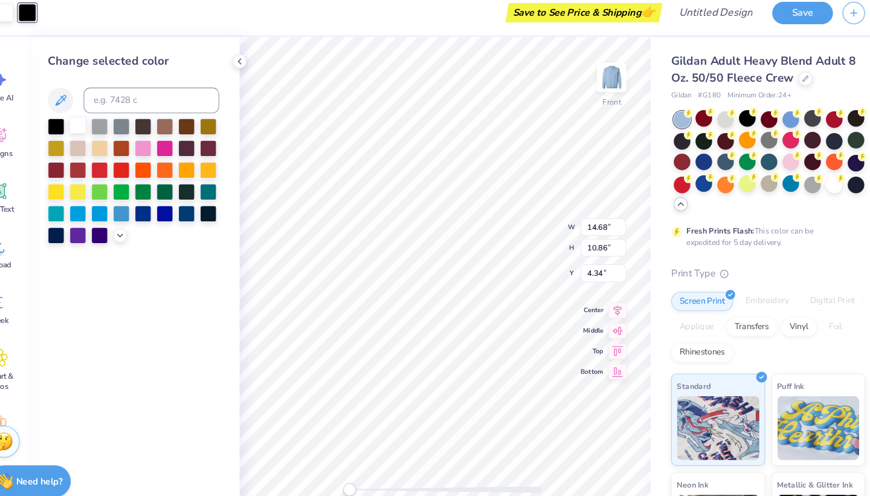
click at [94, 124] on div at bounding box center [102, 128] width 16 height 16
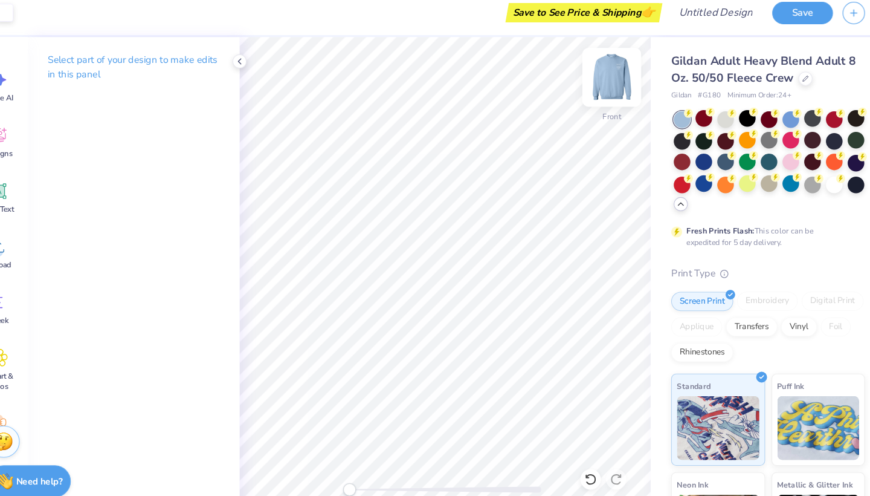
click at [583, 68] on img at bounding box center [607, 82] width 48 height 48
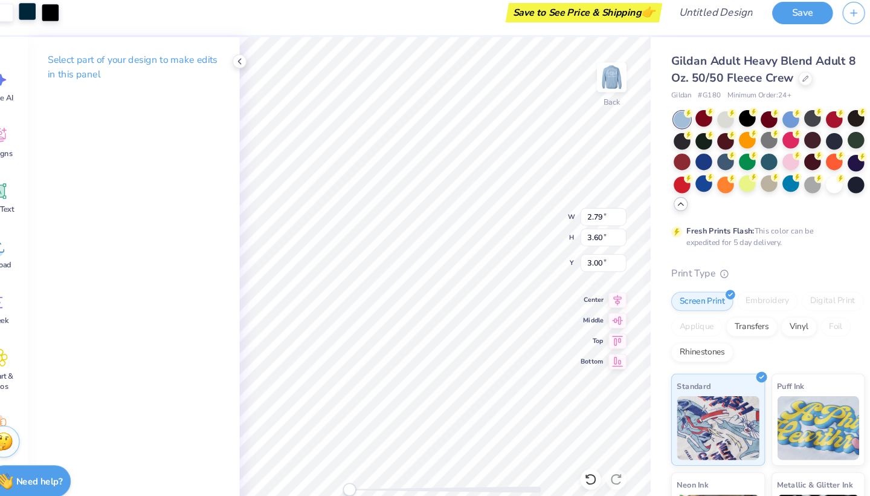
click at [46, 12] on div at bounding box center [54, 19] width 17 height 17
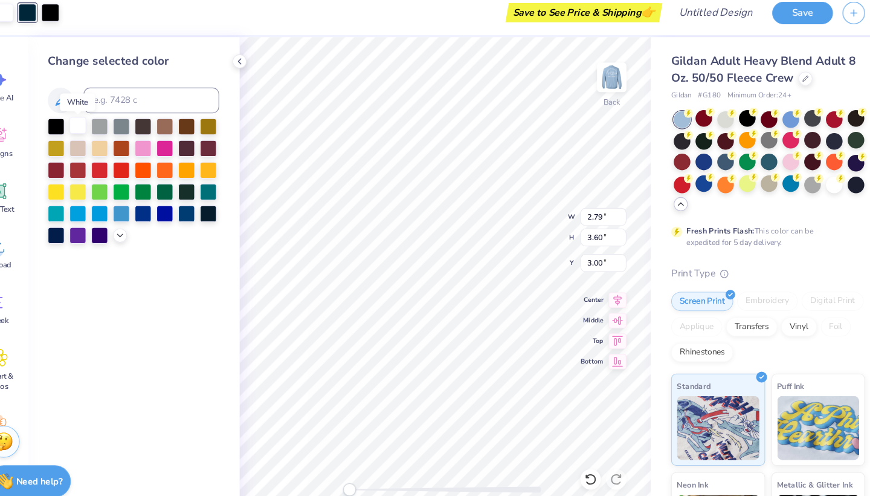
click at [94, 121] on div at bounding box center [102, 128] width 16 height 16
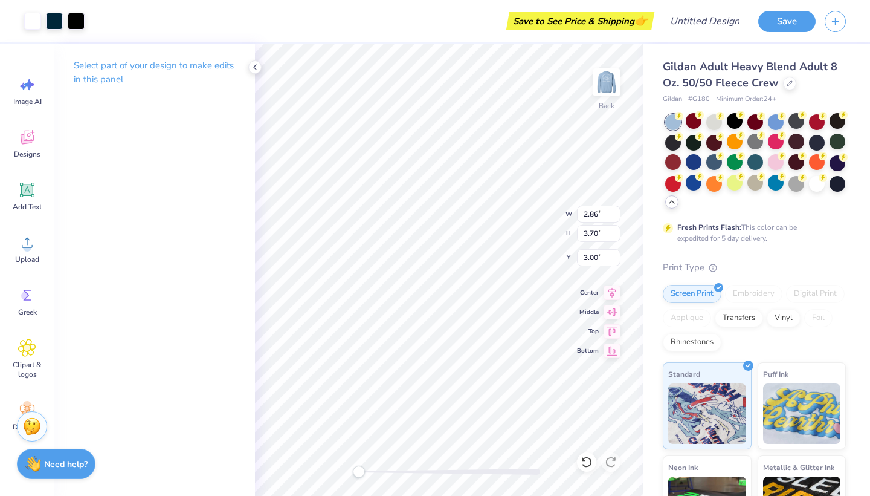
type input "2.86"
type input "3.70"
click at [610, 83] on img at bounding box center [607, 82] width 48 height 48
click at [599, 86] on img at bounding box center [607, 82] width 48 height 48
click at [600, 86] on img at bounding box center [607, 82] width 48 height 48
